Goal: Navigation & Orientation: Find specific page/section

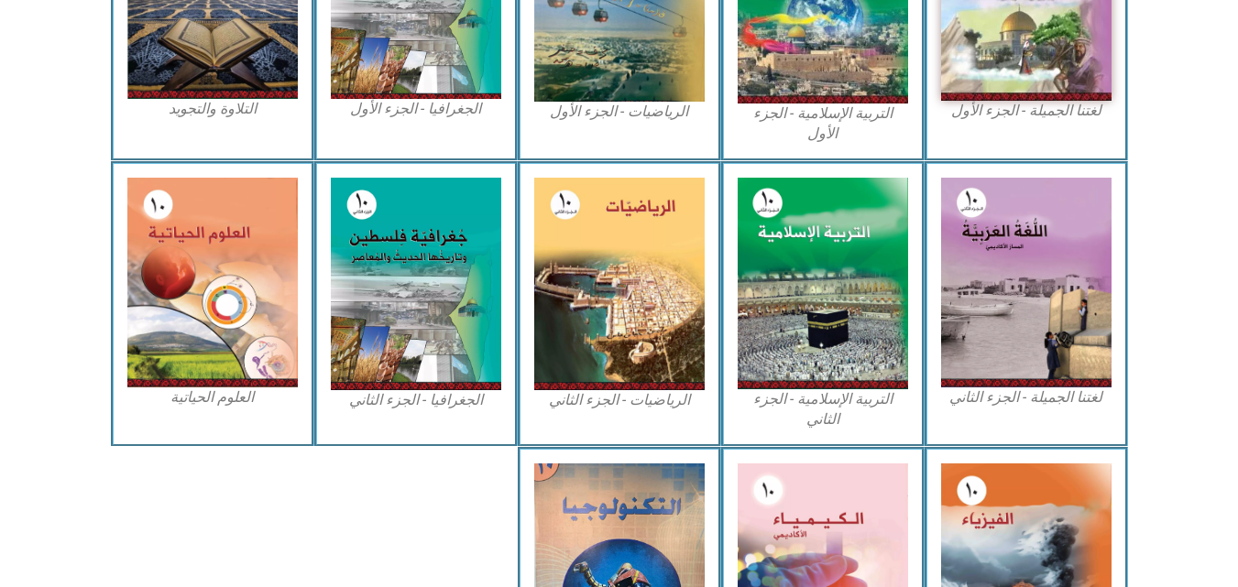
scroll to position [660, 0]
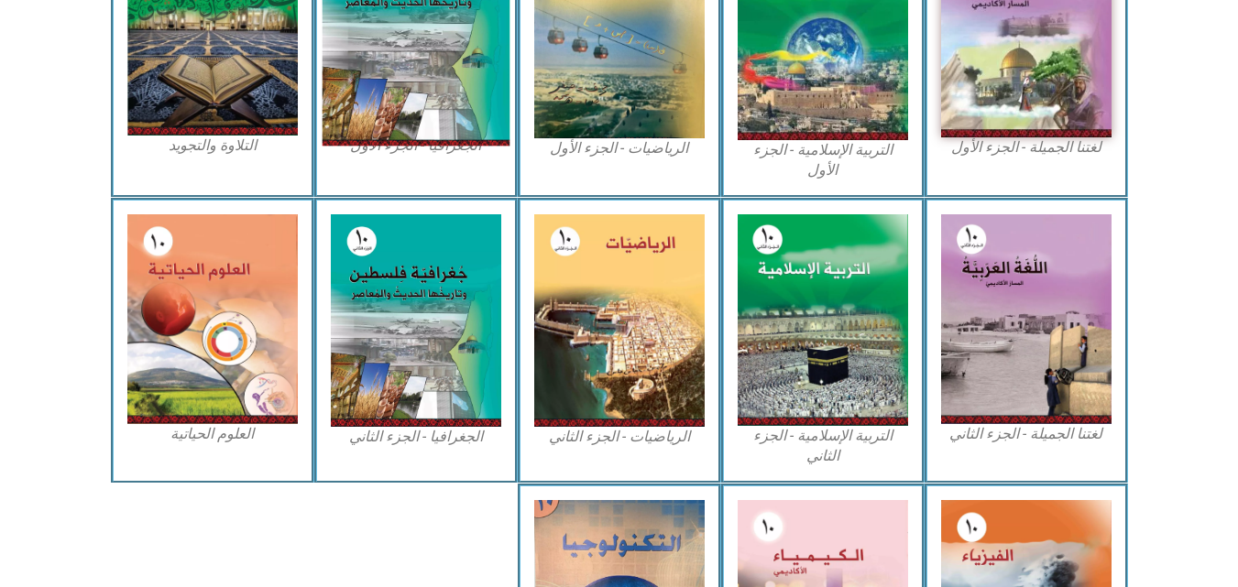
click at [476, 58] on img at bounding box center [416, 32] width 188 height 229
click at [477, 42] on img at bounding box center [416, 32] width 188 height 229
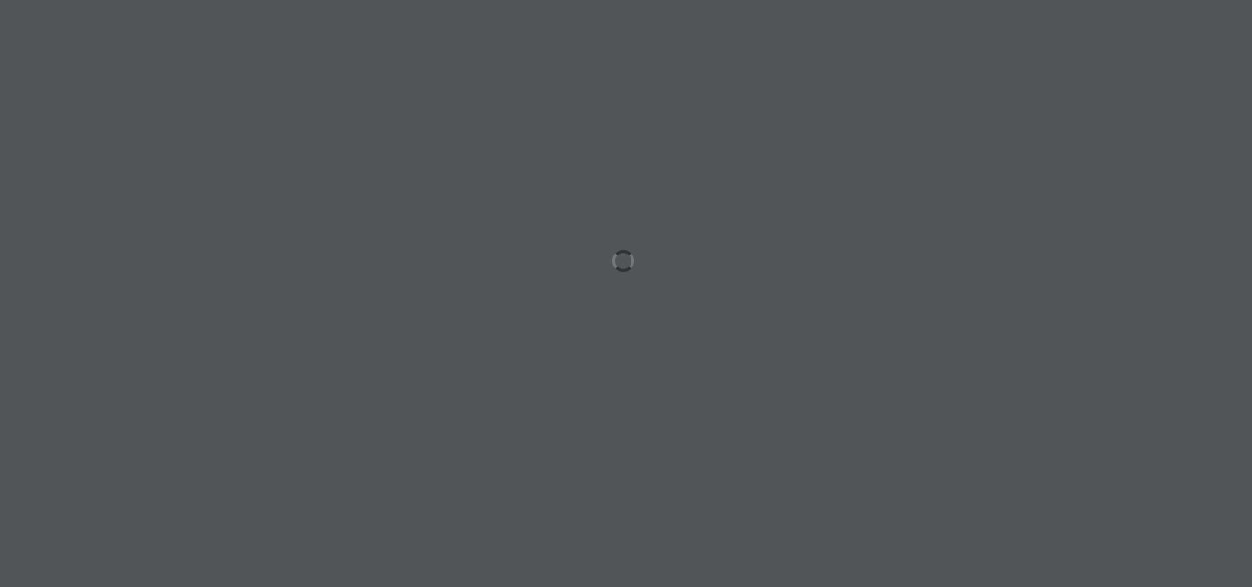
click at [478, 468] on div at bounding box center [626, 293] width 1252 height 587
click at [419, 38] on div at bounding box center [626, 293] width 1252 height 587
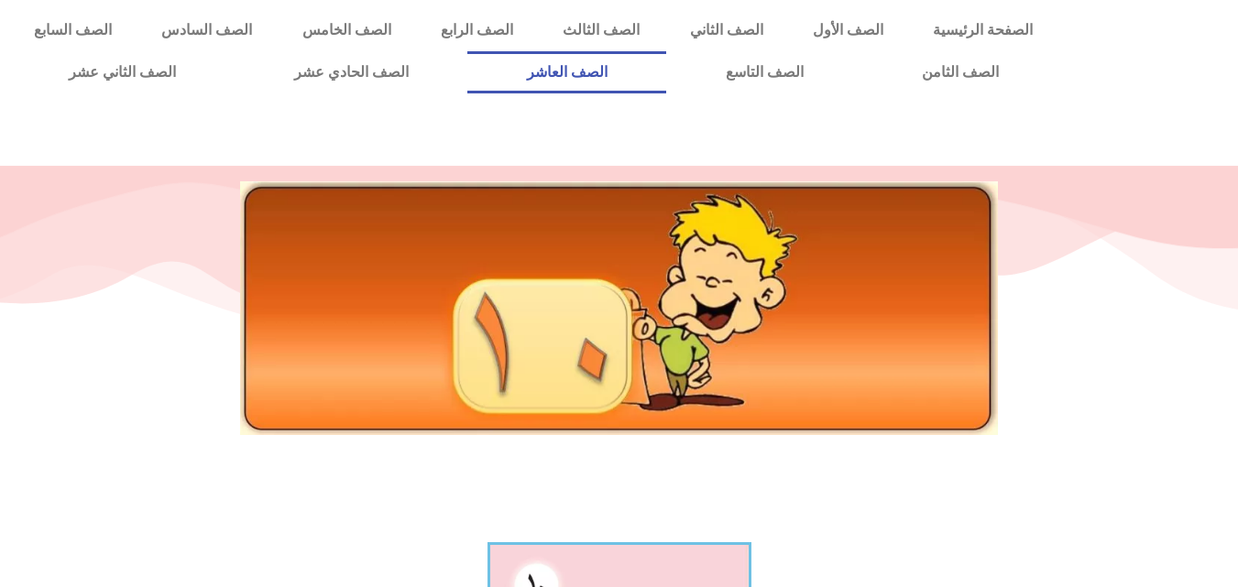
click at [666, 82] on link "الصف العاشر" at bounding box center [566, 72] width 199 height 42
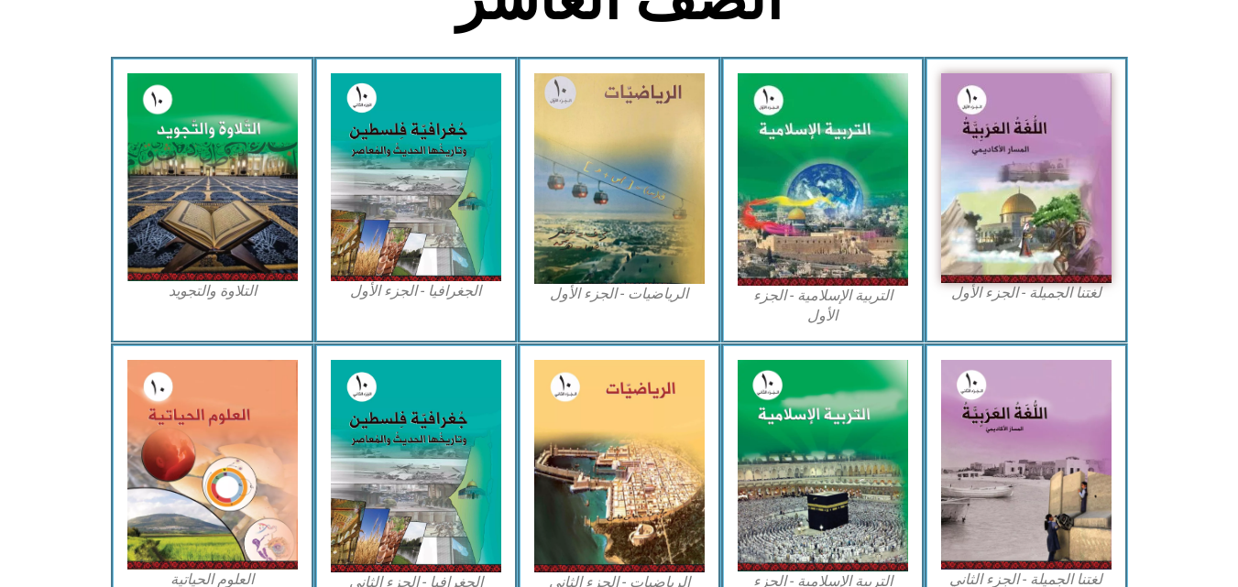
scroll to position [550, 0]
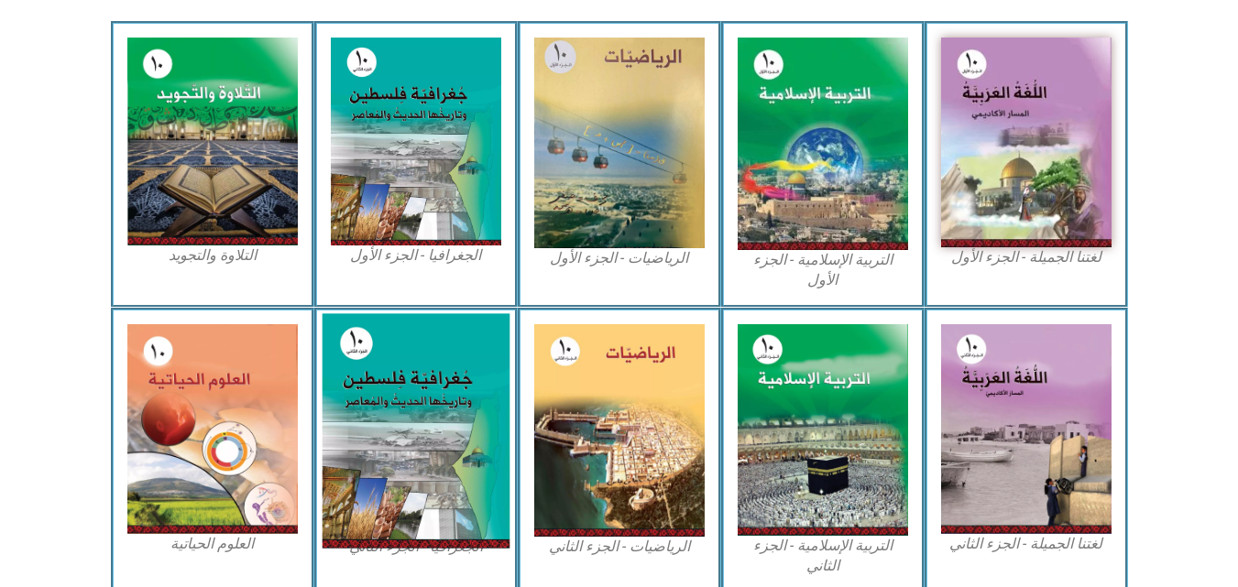
click at [382, 444] on img at bounding box center [416, 430] width 188 height 235
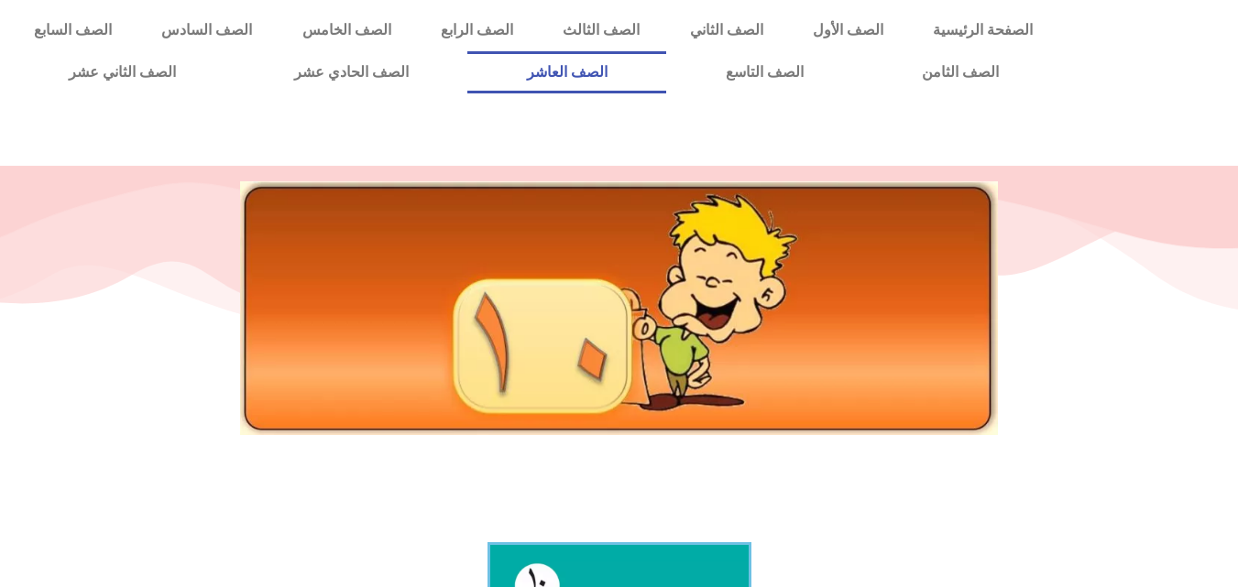
click at [666, 56] on link "الصف العاشر" at bounding box center [566, 72] width 199 height 42
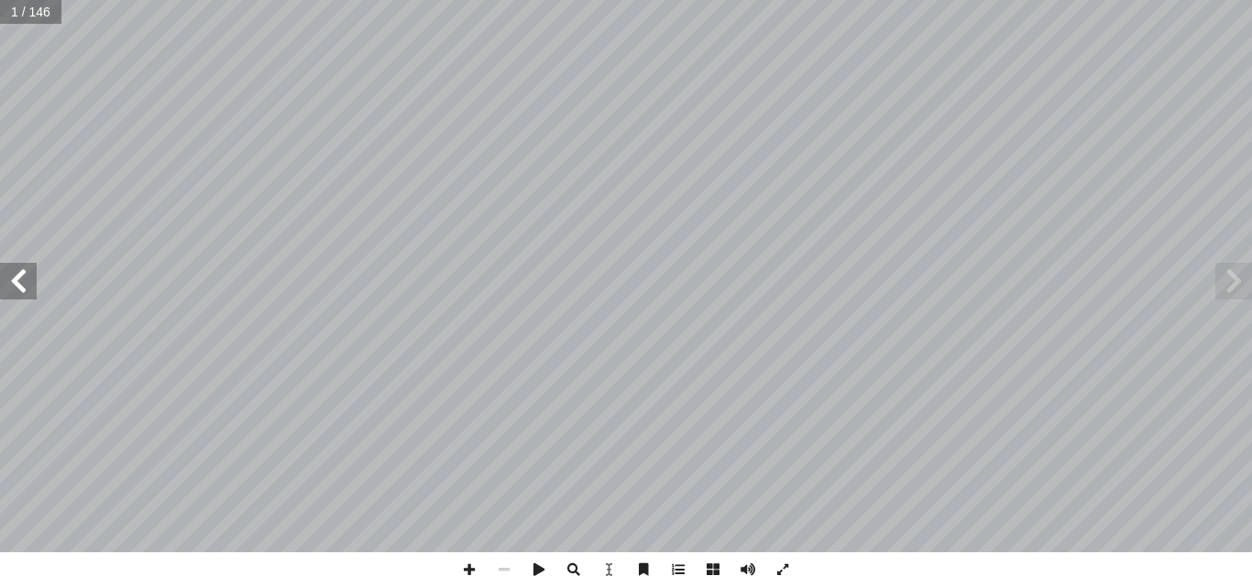
click at [15, 276] on span at bounding box center [18, 281] width 37 height 37
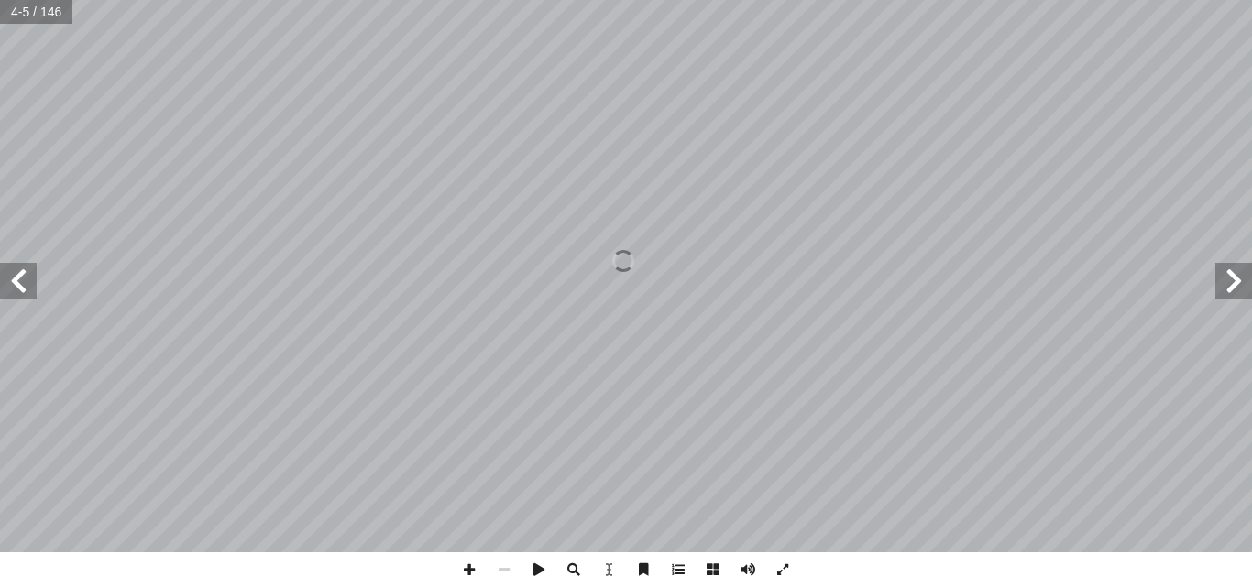
click at [15, 276] on span at bounding box center [18, 281] width 37 height 37
click at [1225, 286] on span at bounding box center [1233, 281] width 37 height 37
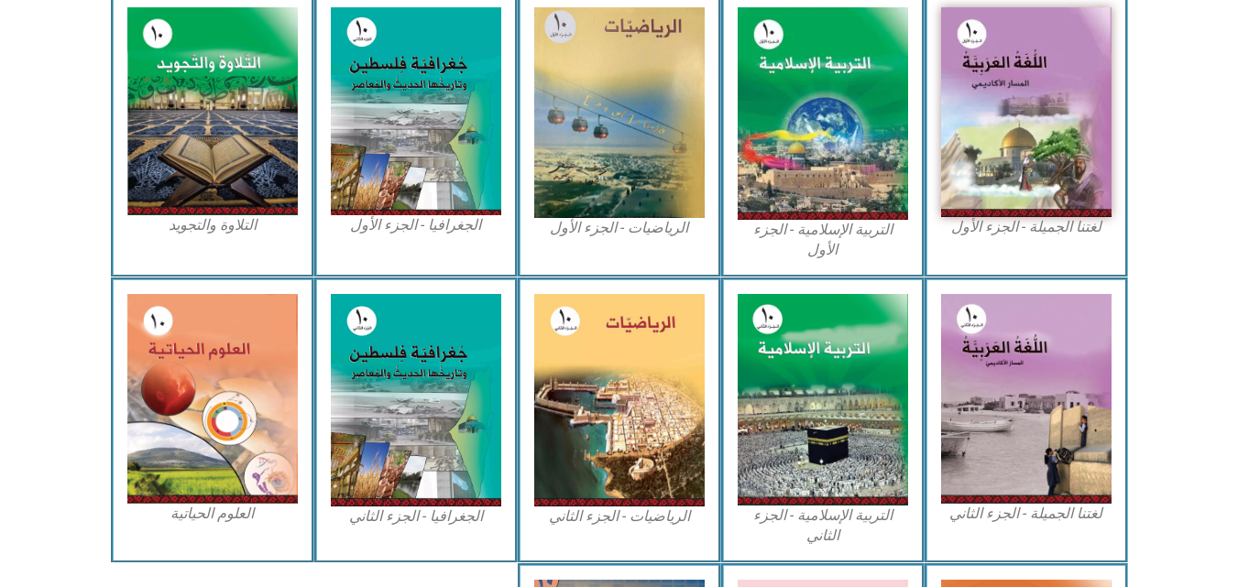
scroll to position [586, 0]
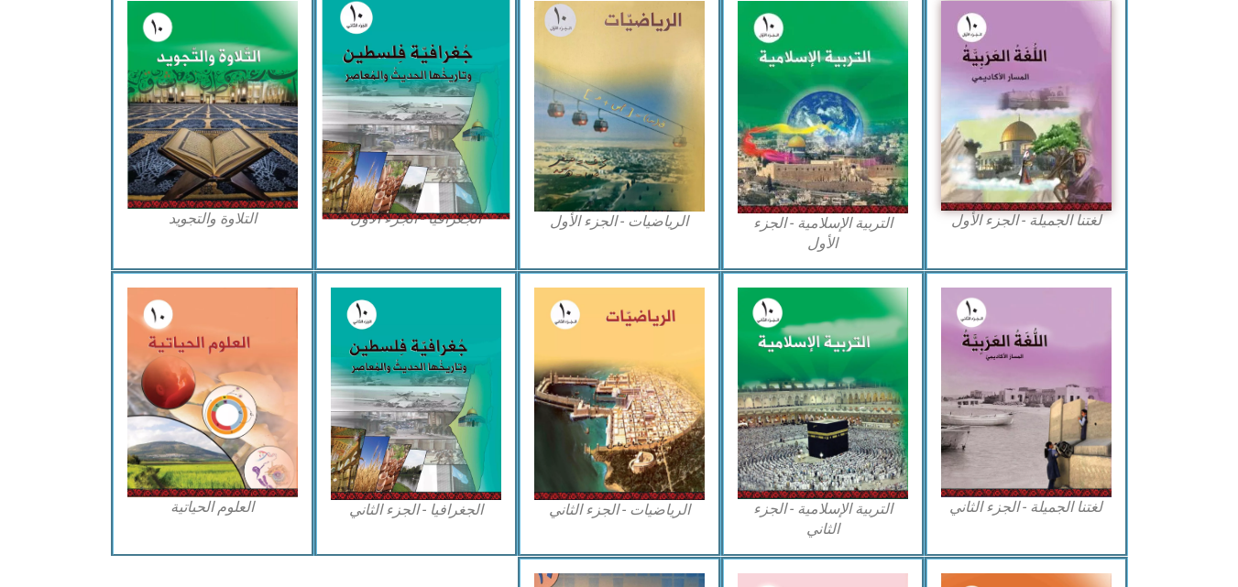
click at [376, 156] on img at bounding box center [416, 105] width 188 height 229
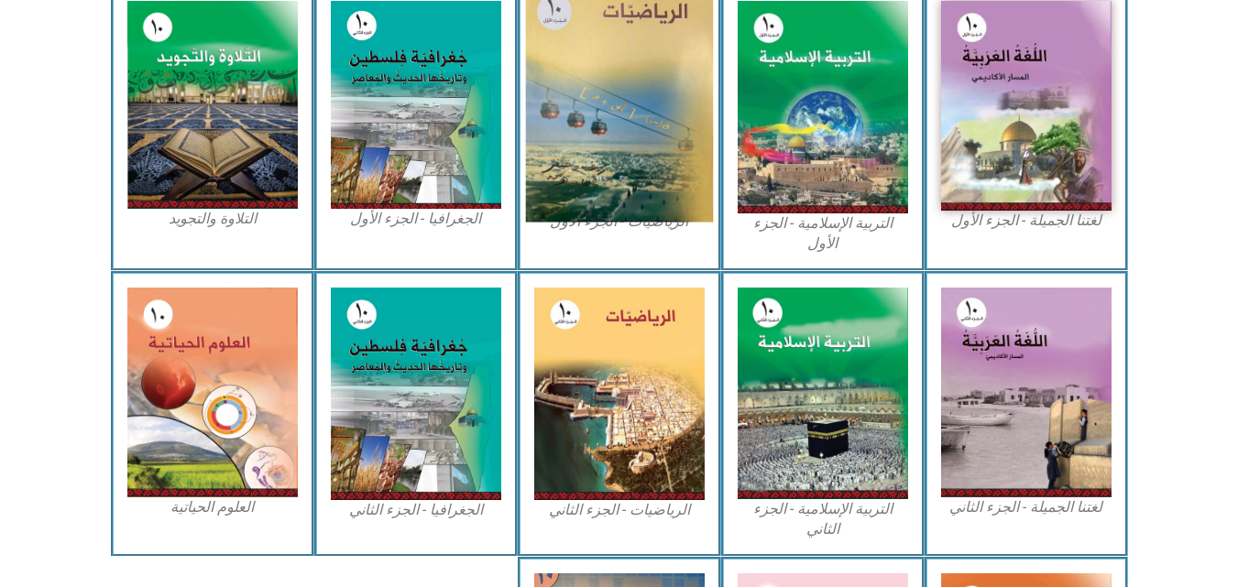
click at [638, 144] on img at bounding box center [619, 107] width 188 height 232
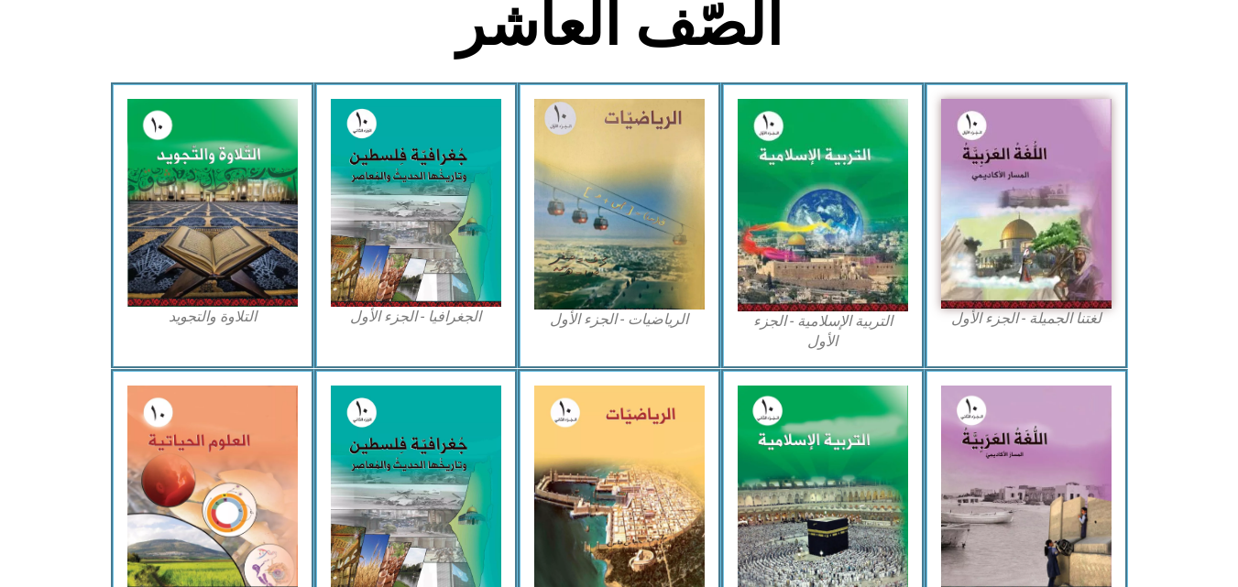
scroll to position [476, 0]
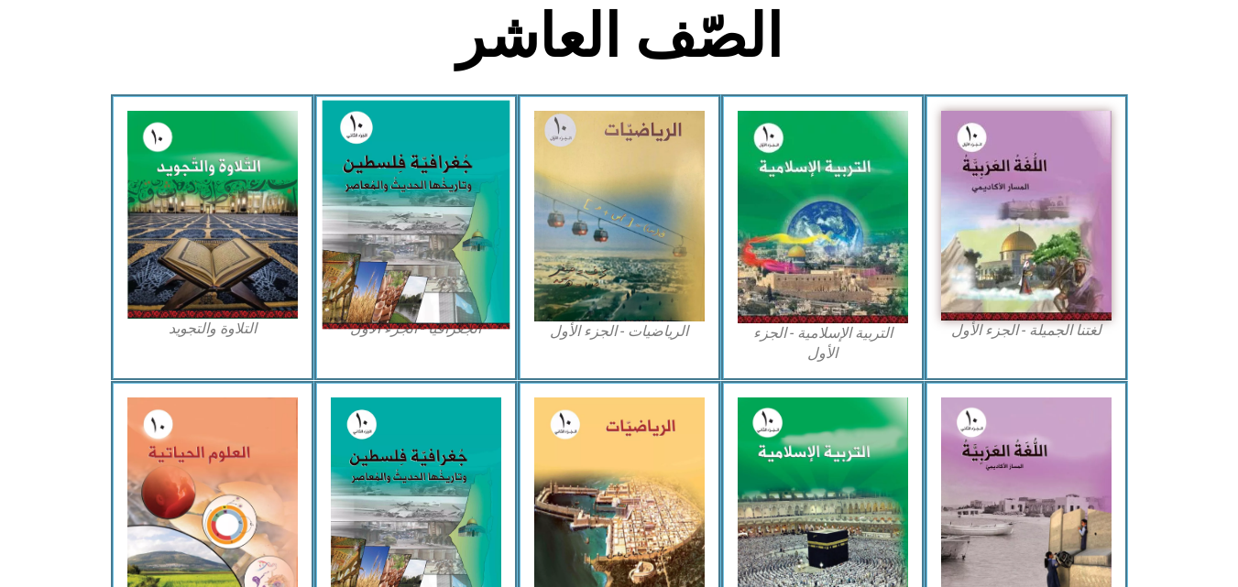
click at [345, 317] on img at bounding box center [416, 215] width 188 height 229
